Goal: Find specific page/section

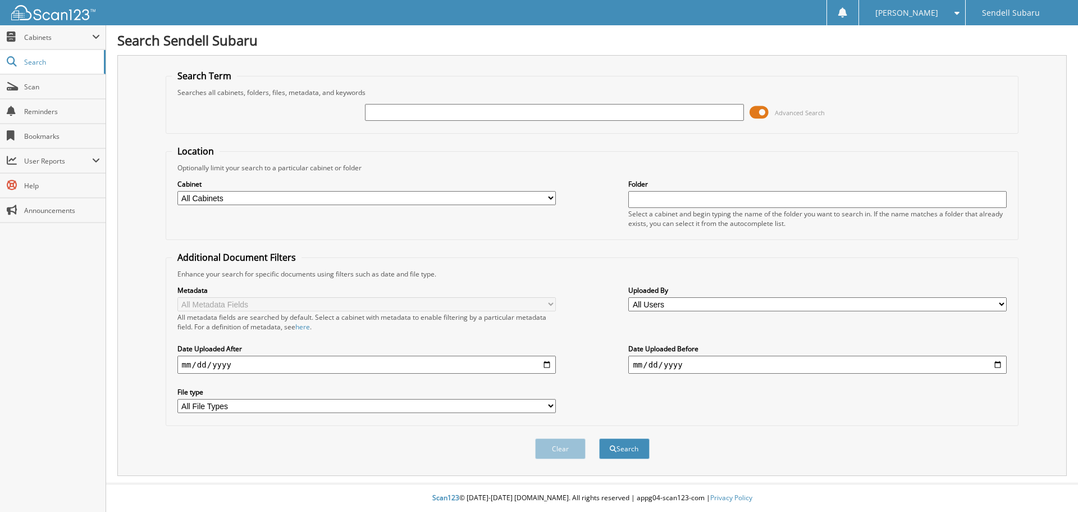
click at [487, 114] on input "text" at bounding box center [554, 112] width 378 height 17
type input "76391"
click at [599, 438] on button "Search" at bounding box center [624, 448] width 51 height 21
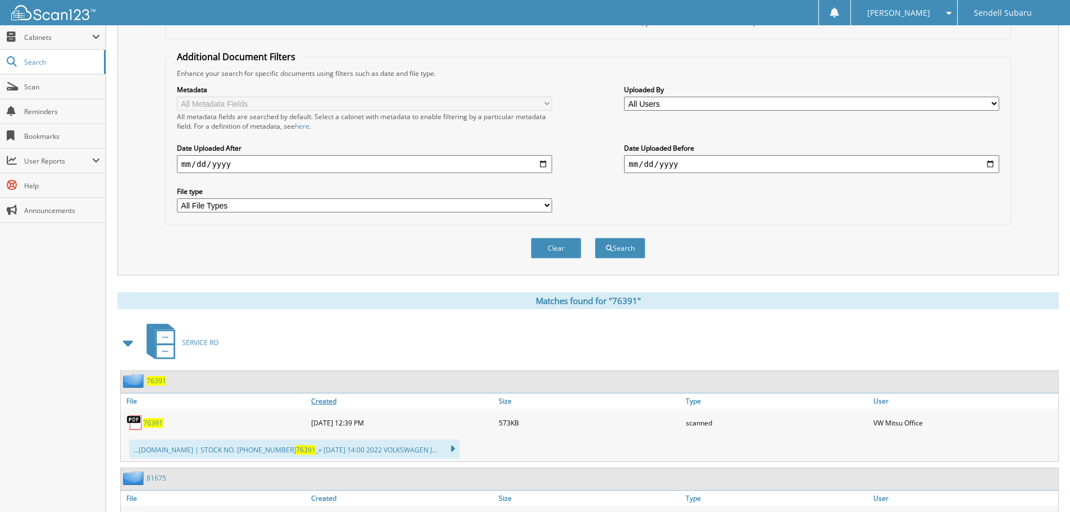
scroll to position [281, 0]
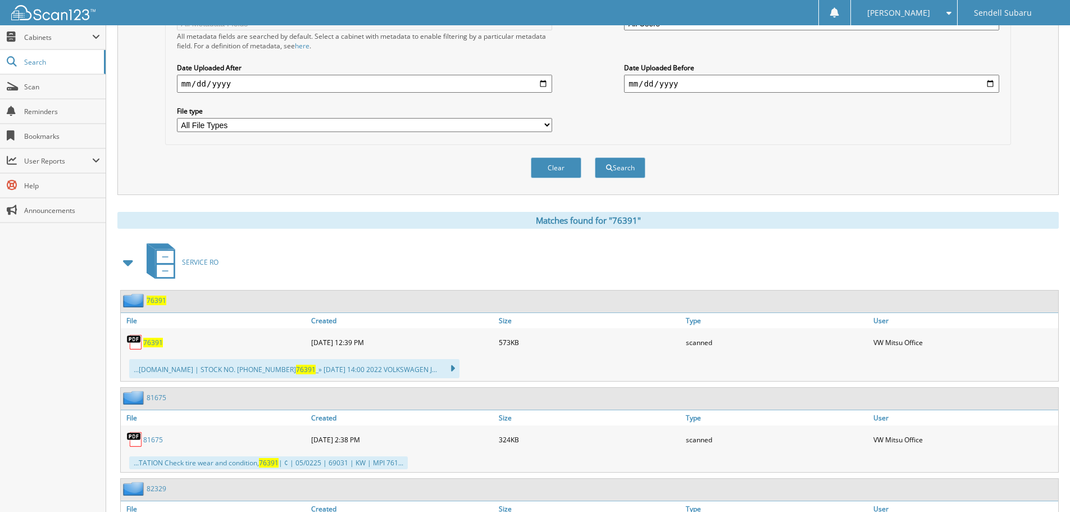
click at [153, 348] on div "76391" at bounding box center [215, 342] width 188 height 22
click at [154, 341] on span "76391" at bounding box center [153, 342] width 20 height 10
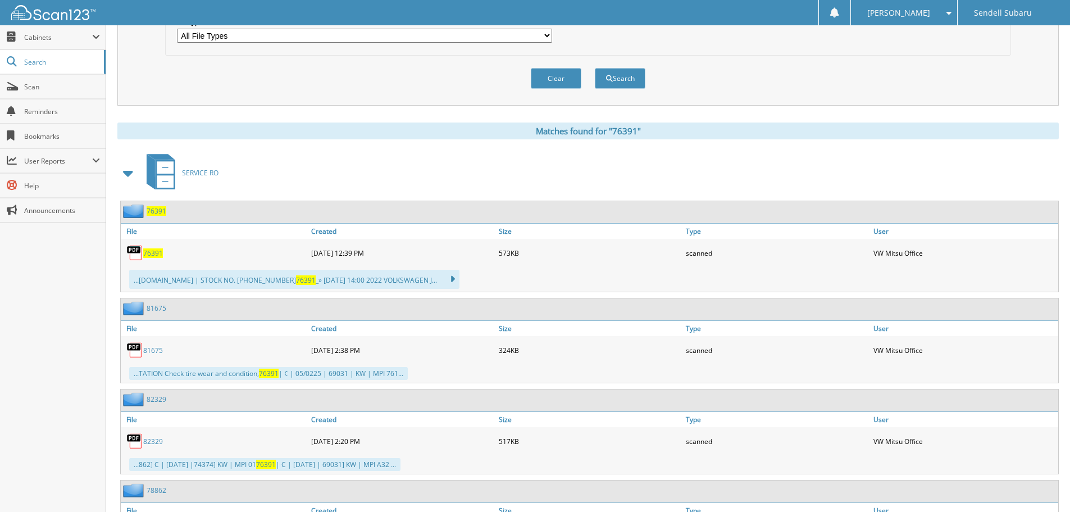
scroll to position [289, 0]
